Goal: Check status: Check status

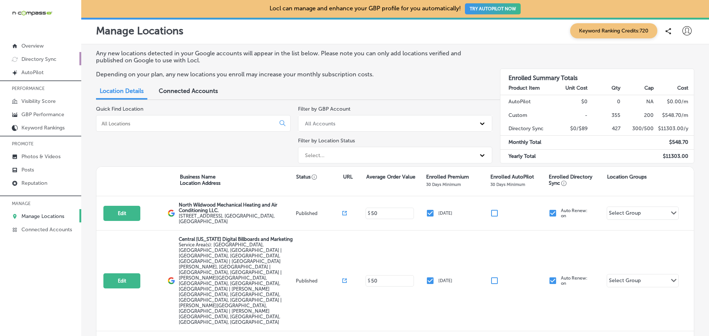
click at [52, 57] on p "Directory Sync" at bounding box center [38, 59] width 35 height 6
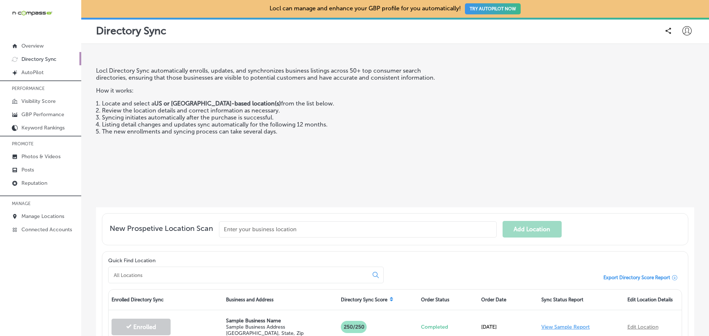
click at [233, 226] on input "text" at bounding box center [358, 230] width 278 height 16
type input "s"
click at [184, 278] on div at bounding box center [245, 275] width 275 height 17
click at [183, 274] on input at bounding box center [240, 275] width 254 height 7
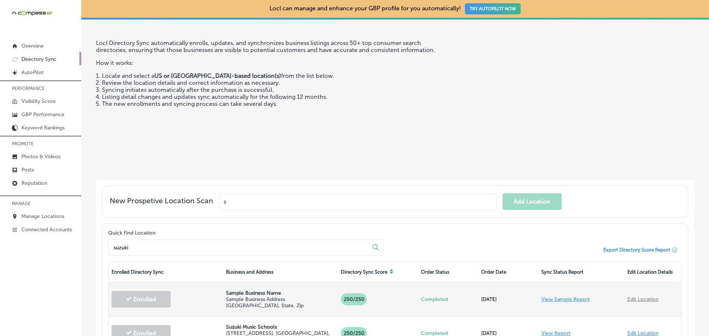
scroll to position [111, 0]
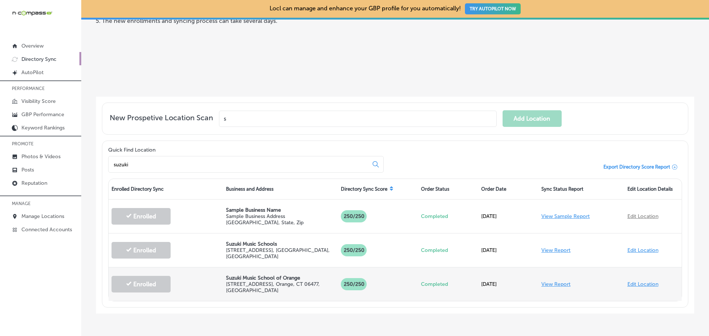
type input "suzuki"
click at [552, 281] on link "View Report" at bounding box center [555, 284] width 29 height 6
